Goal: Task Accomplishment & Management: Manage account settings

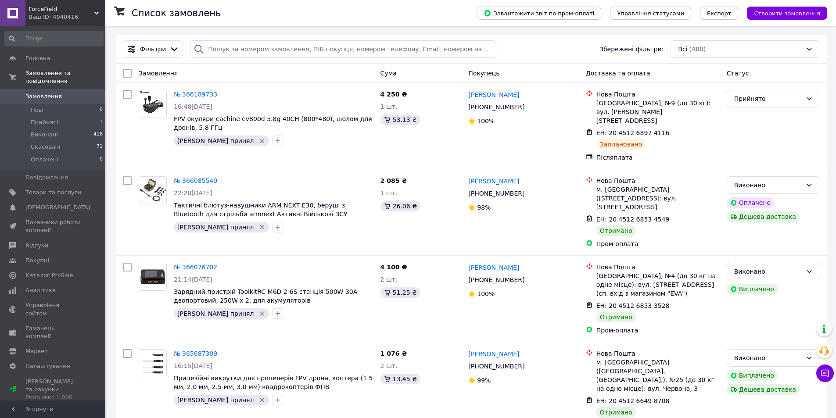
click at [36, 0] on div "ForceField Ваш ID: 4040416" at bounding box center [65, 13] width 80 height 26
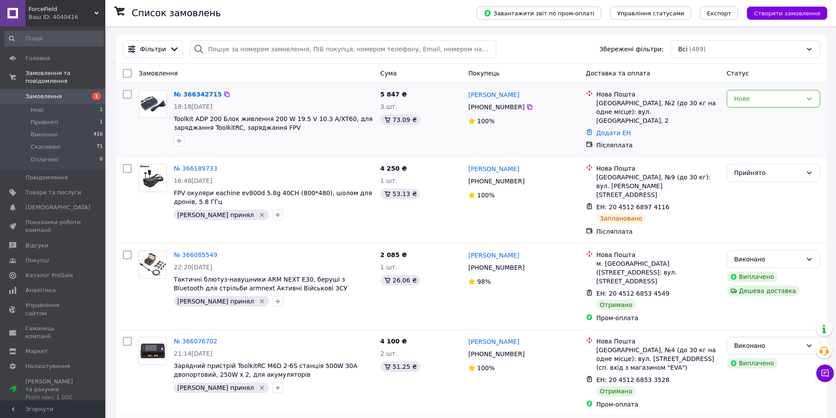
click at [534, 109] on div "+380 95 834 25 40" at bounding box center [524, 107] width 112 height 11
click at [530, 109] on icon at bounding box center [529, 107] width 7 height 7
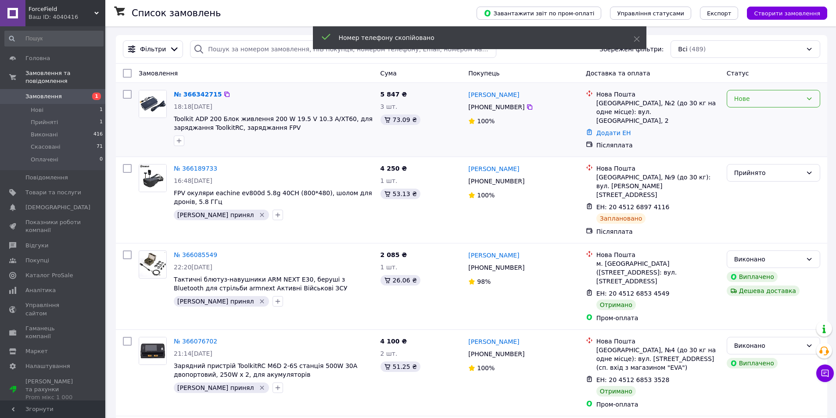
click at [765, 106] on div "Нове" at bounding box center [774, 99] width 94 height 18
click at [762, 112] on li "Прийнято" at bounding box center [773, 118] width 93 height 16
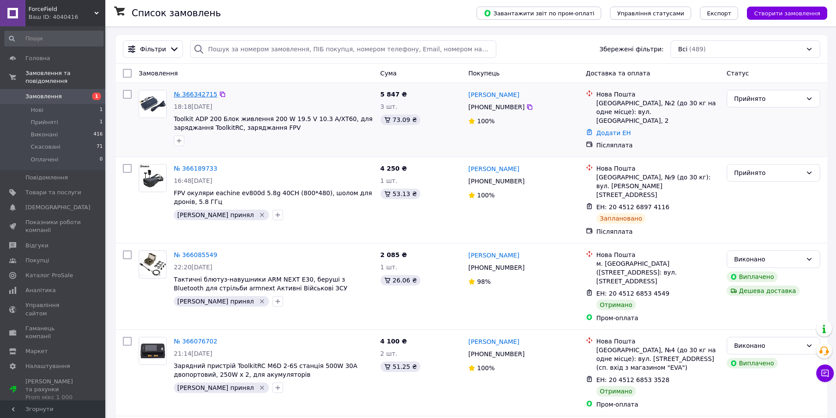
click at [182, 93] on link "№ 366342715" at bounding box center [195, 94] width 43 height 7
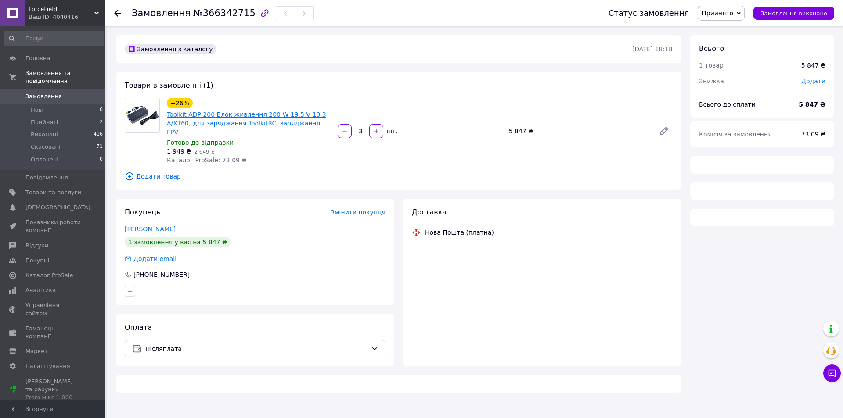
click at [205, 117] on link "Toolkit ADP 200 Блок живлення 200 W 19.5 V 10.3 A/XT60, для заряджання ToolkitR…" at bounding box center [246, 123] width 159 height 25
